Goal: Task Accomplishment & Management: Manage account settings

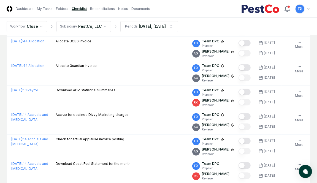
scroll to position [977, 0]
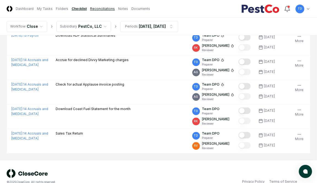
click at [102, 8] on link "Reconciliations" at bounding box center [102, 8] width 25 height 5
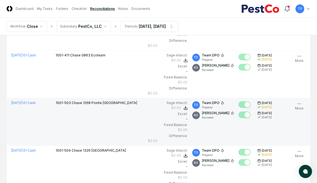
scroll to position [1454, 0]
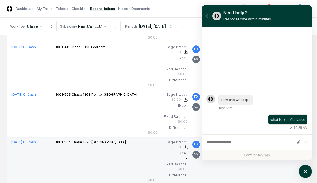
click at [246, 167] on td at bounding box center [245, 161] width 19 height 48
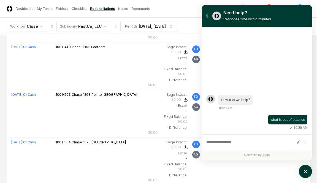
click at [249, 136] on div "Write a message..." at bounding box center [257, 142] width 110 height 16
click at [251, 139] on textarea "atlas-composer" at bounding box center [249, 142] width 87 height 7
click at [302, 172] on icon "atlas-launcher" at bounding box center [305, 171] width 8 height 8
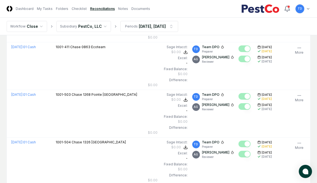
click at [307, 172] on span "atlas-launcher" at bounding box center [305, 172] width 6 height 6
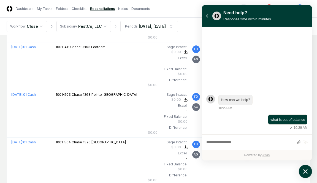
drag, startPoint x: 307, startPoint y: 172, endPoint x: 303, endPoint y: 173, distance: 4.0
click at [303, 173] on icon "atlas-launcher" at bounding box center [305, 171] width 8 height 8
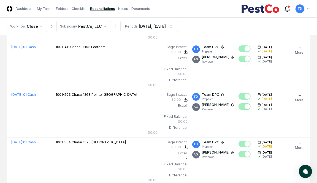
click at [288, 10] on icon at bounding box center [287, 8] width 7 height 7
click at [300, 22] on nav "Workflow Close Subsidiary PestCo, LLC Periods [DATE], [DATE]" at bounding box center [158, 27] width 317 height 18
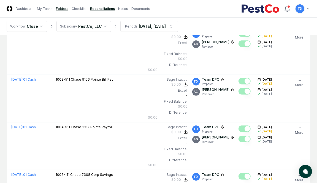
scroll to position [1904, 0]
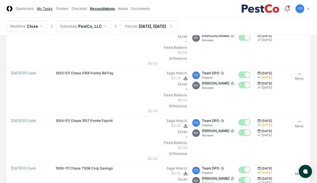
click at [42, 7] on link "My Tasks" at bounding box center [45, 8] width 16 height 5
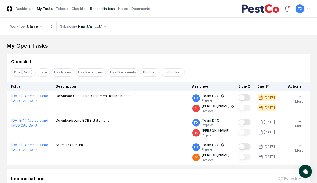
click at [108, 9] on link "Reconciliations" at bounding box center [102, 8] width 25 height 5
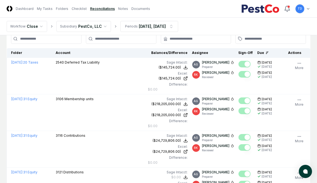
scroll to position [24, 0]
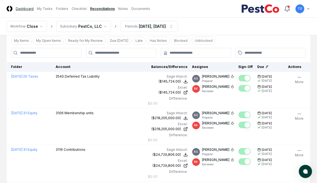
click at [25, 9] on link "Dashboard" at bounding box center [25, 8] width 18 height 5
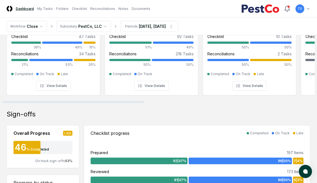
scroll to position [51, 0]
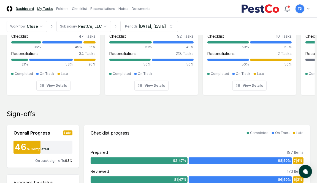
click at [47, 11] on link "My Tasks" at bounding box center [45, 8] width 16 height 5
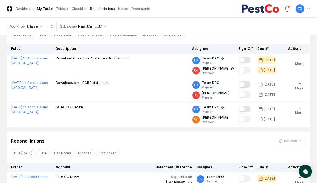
scroll to position [35, 0]
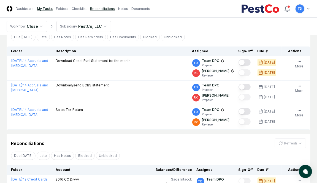
click at [100, 8] on link "Reconciliations" at bounding box center [102, 8] width 25 height 5
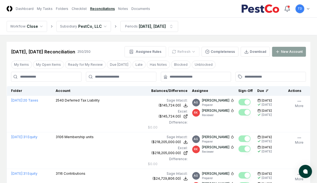
click at [114, 80] on div at bounding box center [121, 77] width 70 height 10
click at [108, 75] on input "text" at bounding box center [124, 76] width 58 height 5
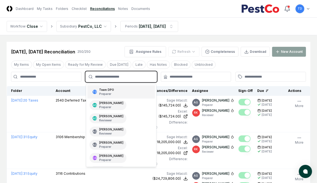
click at [112, 92] on p "Preparer" at bounding box center [106, 94] width 15 height 4
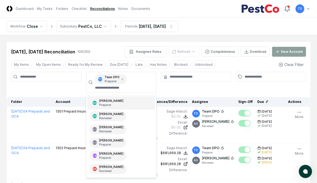
click at [203, 90] on div at bounding box center [196, 82] width 70 height 21
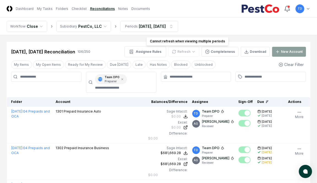
click at [194, 51] on div "Refresh" at bounding box center [183, 52] width 31 height 10
click at [54, 64] on button "My Open Items" at bounding box center [48, 64] width 31 height 8
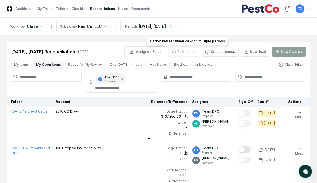
click at [197, 51] on div "Refresh" at bounding box center [183, 52] width 31 height 10
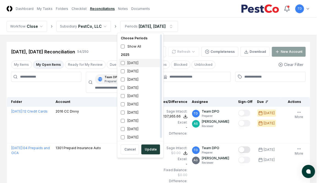
click at [134, 61] on div "[DATE]" at bounding box center [141, 63] width 44 height 8
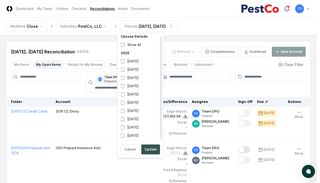
click at [149, 149] on button "Update" at bounding box center [150, 149] width 19 height 10
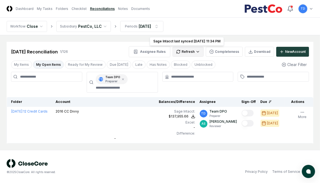
click at [197, 54] on html "CloseCore Dashboard My Tasks Folders Checklist Reconciliations Notes Documents …" at bounding box center [160, 91] width 320 height 183
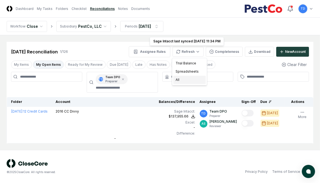
click at [187, 79] on div "All" at bounding box center [189, 80] width 32 height 8
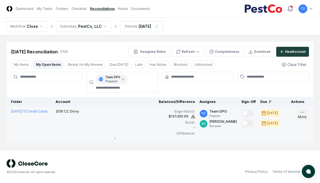
click at [302, 112] on icon "button" at bounding box center [302, 112] width 4 height 4
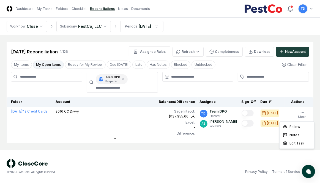
click at [178, 146] on main "Cancel Reassign [DATE] Reconciliation 1 / 126 Assignee Rules Refresh Completene…" at bounding box center [160, 92] width 320 height 115
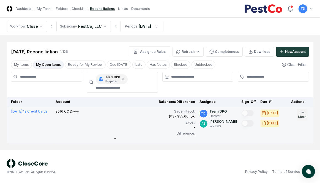
click at [301, 112] on icon "button" at bounding box center [302, 112] width 4 height 4
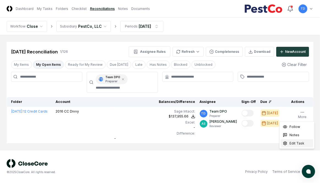
click at [301, 142] on span "Edit Task" at bounding box center [296, 143] width 15 height 5
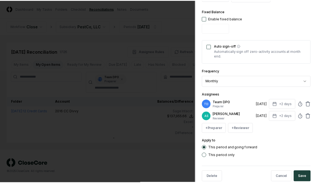
scroll to position [206, 0]
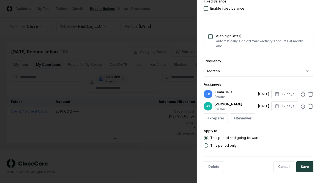
click at [169, 110] on div at bounding box center [160, 91] width 320 height 183
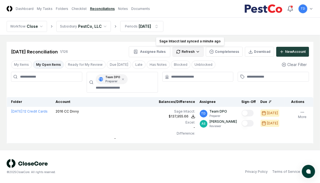
click at [193, 51] on html "CloseCore Dashboard My Tasks Folders Checklist Reconciliations Notes Documents …" at bounding box center [160, 91] width 320 height 183
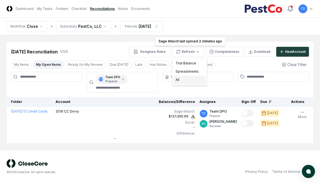
click at [185, 78] on div "All" at bounding box center [189, 80] width 32 height 8
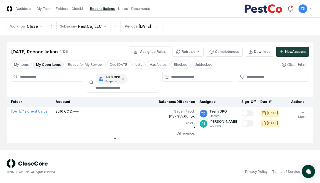
click at [1, 75] on main "Cancel Reassign [DATE] Reconciliation 1 / 126 Assignee Rules Refresh Completene…" at bounding box center [160, 92] width 320 height 115
click at [5, 70] on main "Cancel Reassign [DATE] Reconciliation 1 / 126 Assignee Rules Refresh Completene…" at bounding box center [160, 92] width 320 height 115
click at [5, 86] on main "Cancel Reassign [DATE] Reconciliation 1 / 126 Assignee Rules Refresh Completene…" at bounding box center [160, 92] width 320 height 115
click at [131, 8] on link "Documents" at bounding box center [140, 8] width 19 height 5
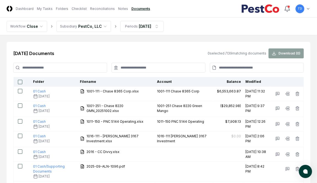
click at [8, 8] on img at bounding box center [10, 9] width 6 height 6
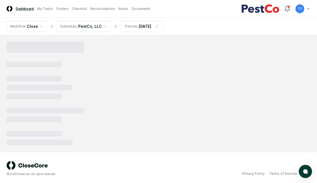
click at [306, 9] on html "CloseCore Dashboard My Tasks Folders Checklist Reconciliations Notes Documents …" at bounding box center [158, 92] width 317 height 185
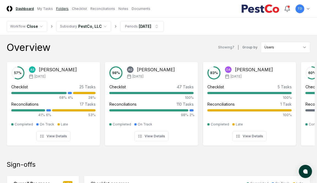
click at [62, 8] on link "Folders" at bounding box center [62, 8] width 12 height 5
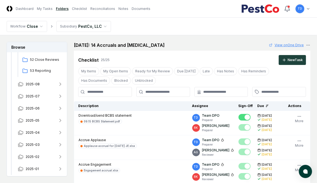
click at [277, 45] on link "View on One Drive" at bounding box center [286, 45] width 35 height 5
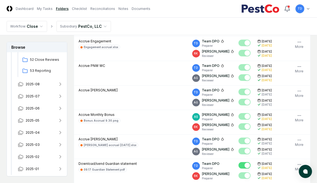
scroll to position [149, 0]
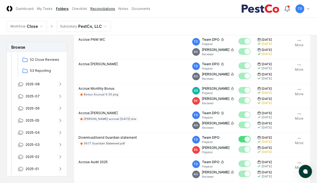
click at [90, 9] on link "Reconciliations" at bounding box center [102, 8] width 25 height 5
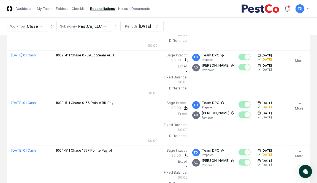
scroll to position [2075, 0]
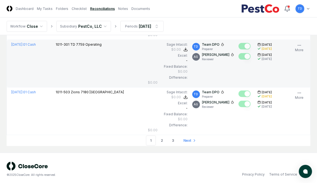
drag, startPoint x: 14, startPoint y: 70, endPoint x: 34, endPoint y: 69, distance: 20.1
click at [14, 70] on td "[DATE] : 01 Cash" at bounding box center [30, 64] width 47 height 48
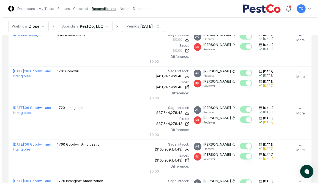
scroll to position [0, 0]
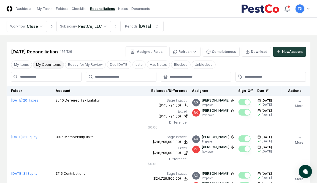
click at [47, 62] on button "My Open Items" at bounding box center [48, 64] width 31 height 8
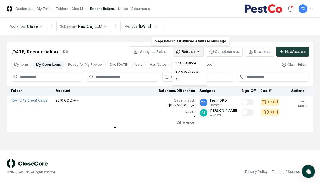
click at [199, 48] on html "CloseCore Dashboard My Tasks Folders Checklist Reconciliations Notes Documents …" at bounding box center [160, 91] width 320 height 183
click at [183, 82] on div "All" at bounding box center [189, 80] width 32 height 8
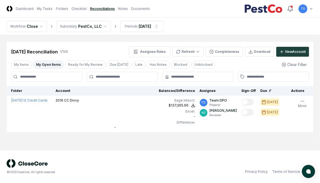
click at [4, 53] on main "Cancel Reassign [DATE] Reconciliation 1 / 126 Assignee Rules Refresh Completene…" at bounding box center [160, 92] width 320 height 115
click at [128, 29] on html "CloseCore Dashboard My Tasks Folders Checklist Reconciliations Notes Documents …" at bounding box center [160, 91] width 320 height 183
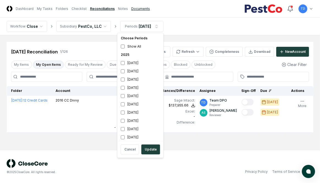
click at [131, 9] on html "CloseCore Dashboard My Tasks Folders Checklist Reconciliations Notes Documents …" at bounding box center [160, 91] width 320 height 183
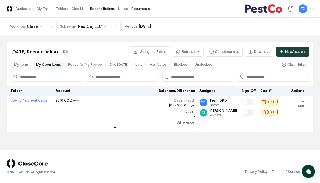
click at [138, 9] on link "Documents" at bounding box center [140, 8] width 19 height 5
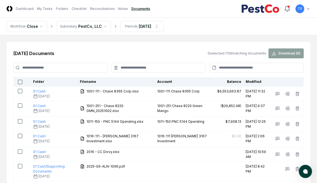
click at [129, 68] on input at bounding box center [158, 68] width 94 height 10
click at [95, 68] on input at bounding box center [60, 68] width 94 height 10
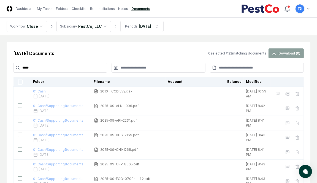
type input "*****"
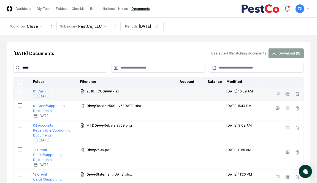
click at [170, 90] on div "2016 - CC Divvy .xlsx" at bounding box center [127, 92] width 95 height 6
